Goal: Download file/media

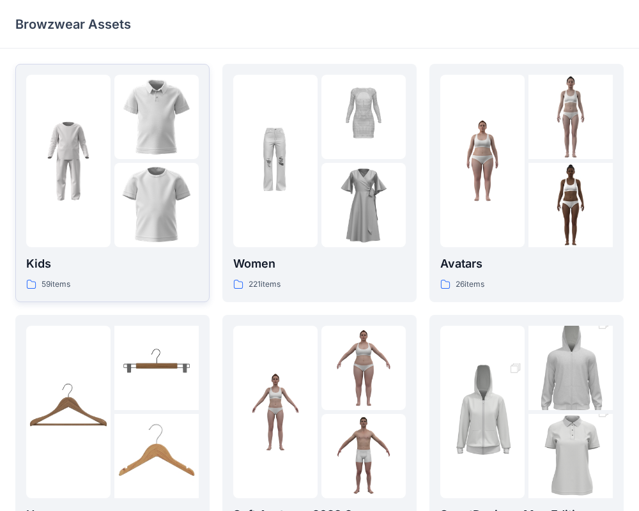
click at [120, 265] on p "Kids" at bounding box center [112, 264] width 172 height 18
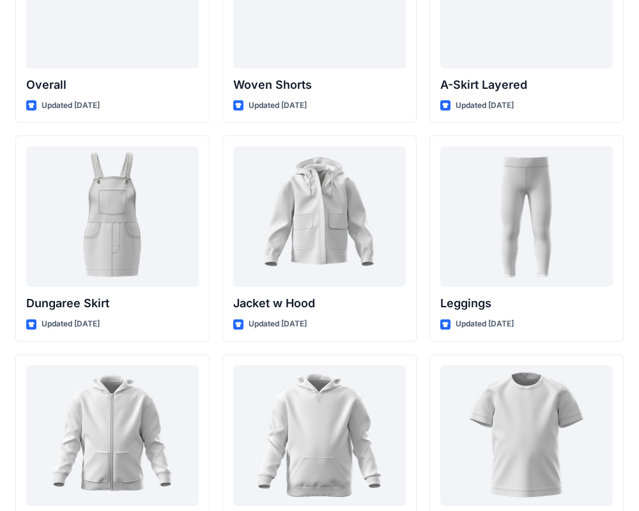
scroll to position [3653, 0]
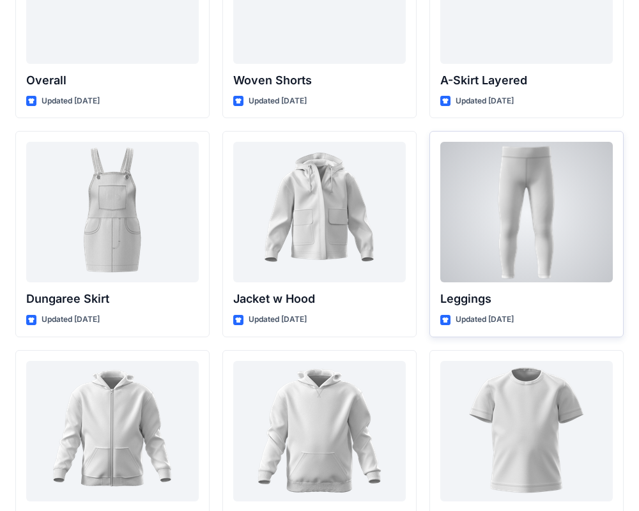
click at [507, 206] on div at bounding box center [526, 212] width 172 height 141
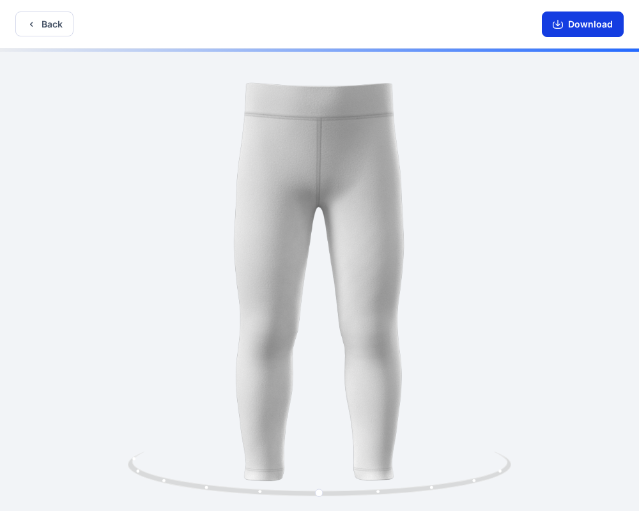
click at [589, 26] on button "Download" at bounding box center [583, 24] width 82 height 26
click at [44, 22] on button "Back" at bounding box center [44, 23] width 58 height 25
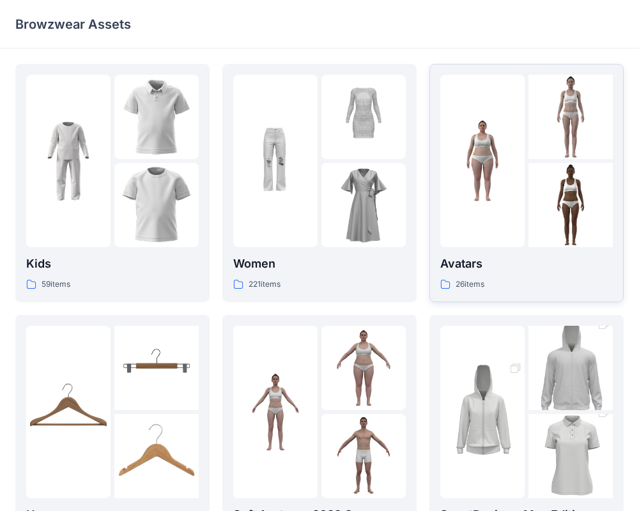
click at [480, 261] on p "Avatars" at bounding box center [526, 264] width 172 height 18
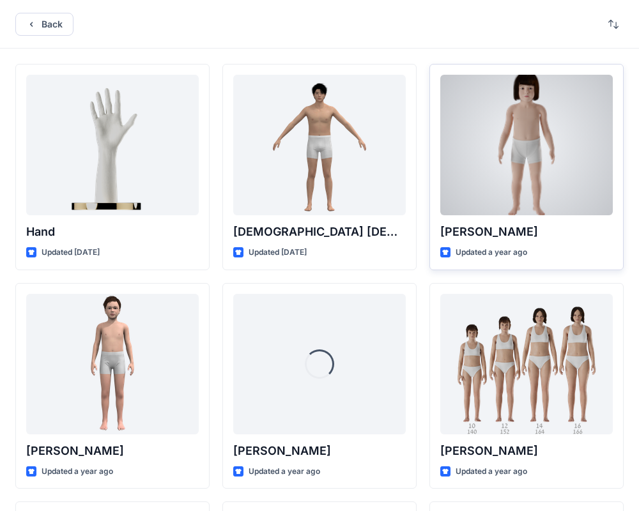
click at [509, 181] on div at bounding box center [526, 145] width 172 height 141
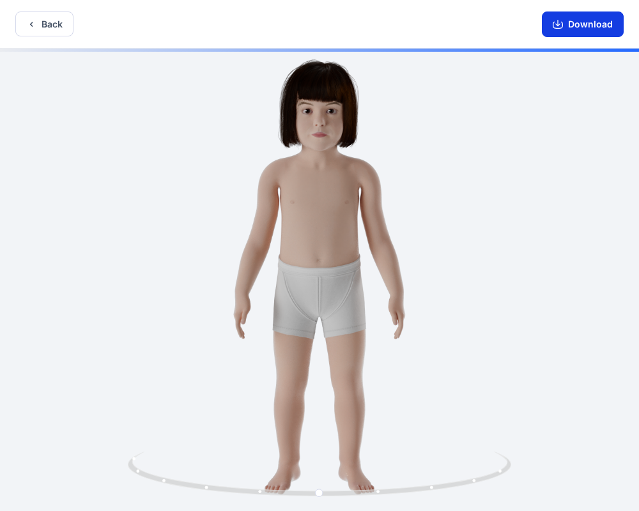
click at [574, 35] on button "Download" at bounding box center [583, 24] width 82 height 26
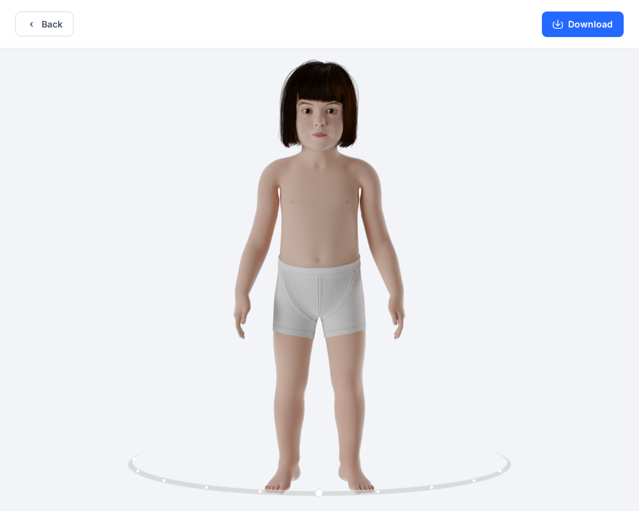
click at [567, 38] on div "Download" at bounding box center [582, 24] width 112 height 48
click at [568, 26] on button "Download" at bounding box center [583, 24] width 82 height 26
